Goal: Transaction & Acquisition: Book appointment/travel/reservation

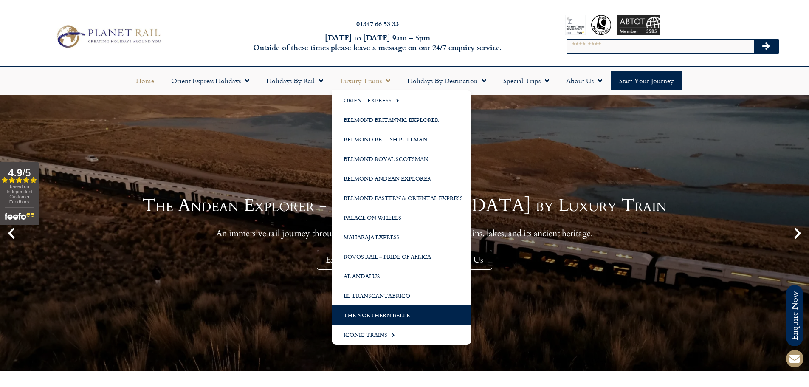
click at [393, 316] on link "The Northern Belle" at bounding box center [402, 315] width 140 height 20
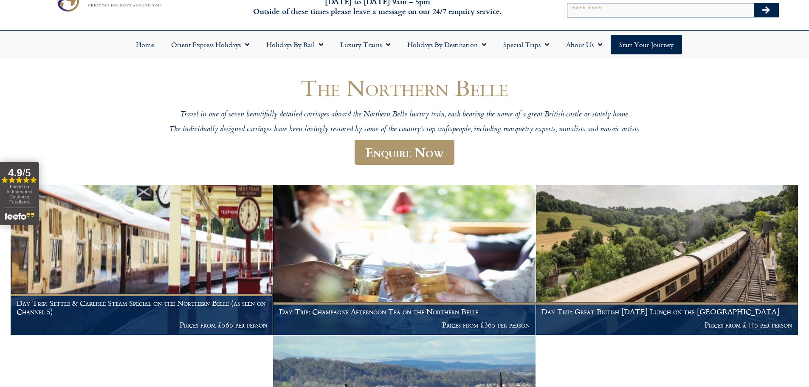
scroll to position [85, 0]
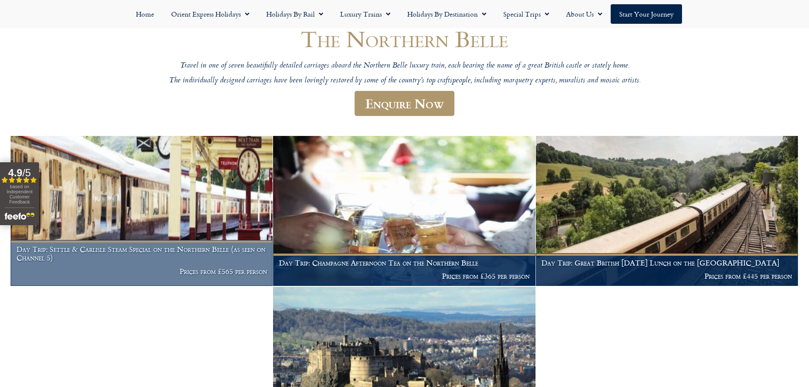
click at [240, 204] on img at bounding box center [142, 211] width 262 height 150
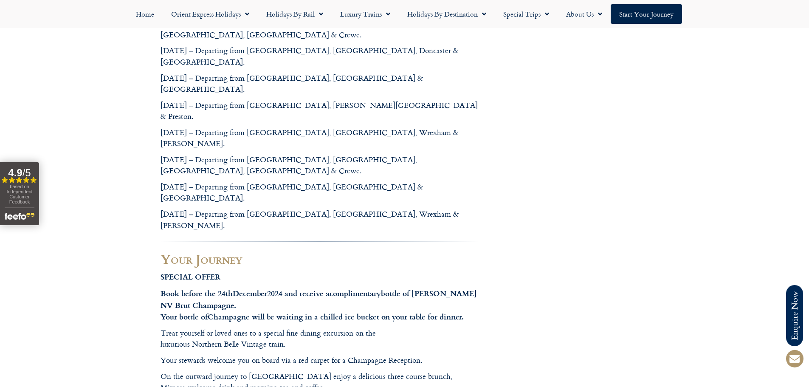
scroll to position [637, 0]
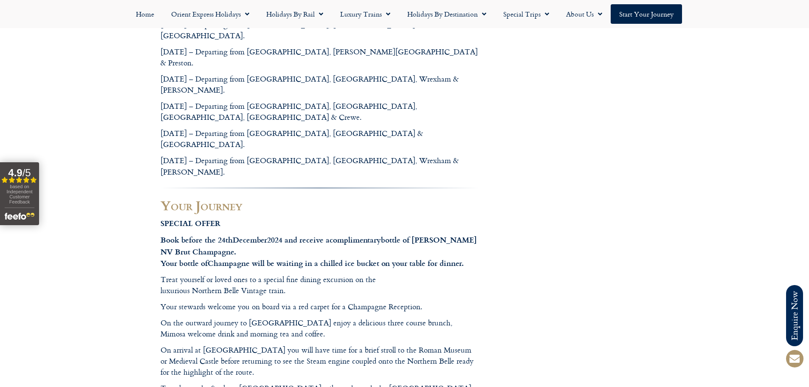
drag, startPoint x: 158, startPoint y: 68, endPoint x: 282, endPoint y: 79, distance: 123.7
drag, startPoint x: 285, startPoint y: 76, endPoint x: 201, endPoint y: 68, distance: 83.6
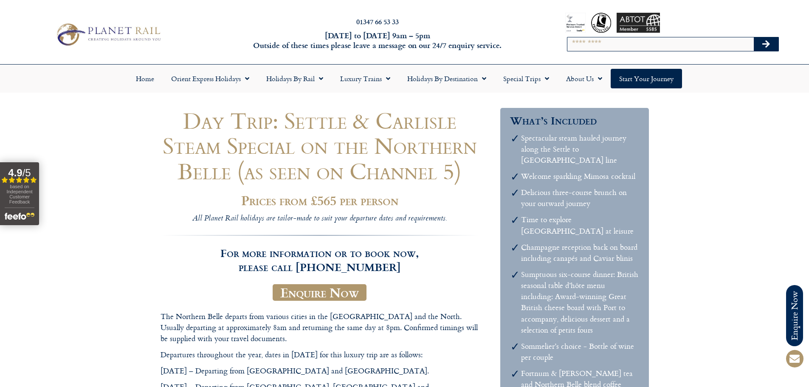
scroll to position [0, 0]
